Goal: Go to known website: Access a specific website the user already knows

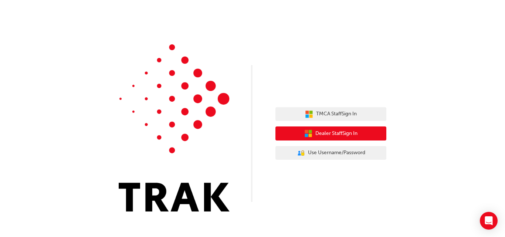
click at [340, 134] on span "Dealer Staff Sign In" at bounding box center [336, 133] width 42 height 8
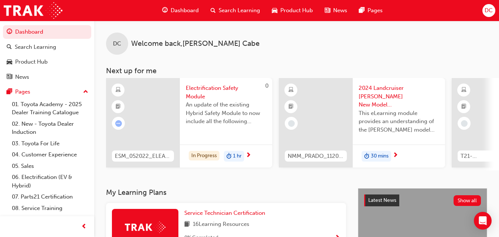
click at [280, 180] on div "DC Welcome back , [PERSON_NAME] Next up for me 0 ESM_052022_ELEARN Electrificat…" at bounding box center [296, 104] width 405 height 167
drag, startPoint x: 0, startPoint y: 0, endPoint x: 280, endPoint y: 180, distance: 333.0
click at [399, 174] on div "DC Welcome back , [PERSON_NAME] Next up for me 0 ESM_052022_ELEARN Electrificat…" at bounding box center [296, 104] width 405 height 167
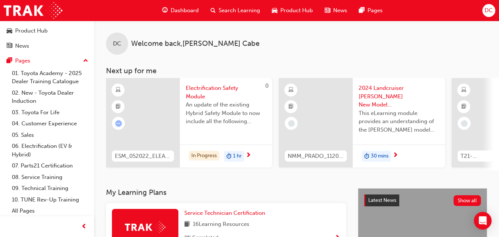
scroll to position [32, 0]
